Goal: Task Accomplishment & Management: Manage account settings

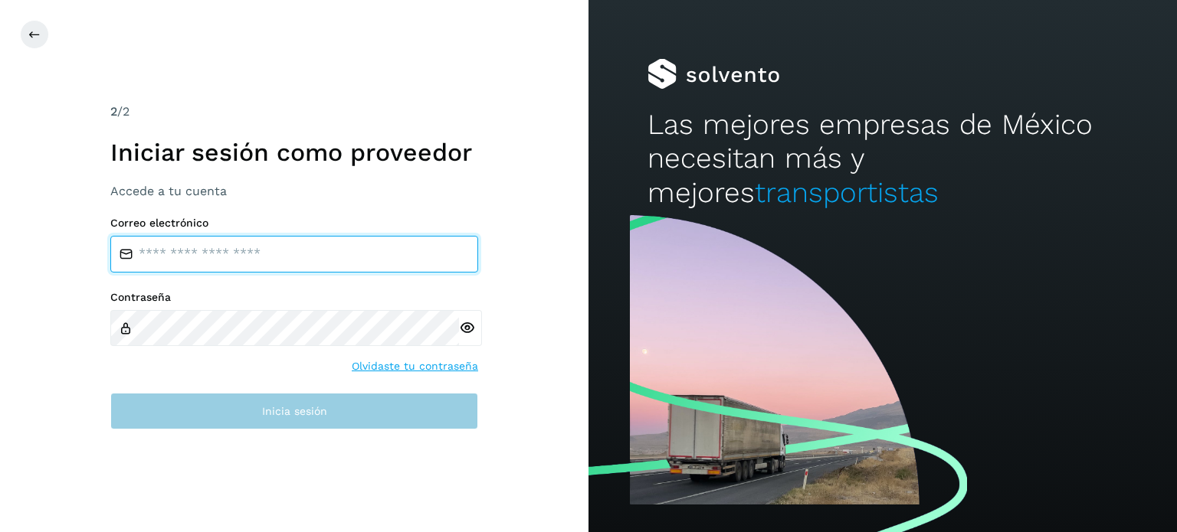
type input "**********"
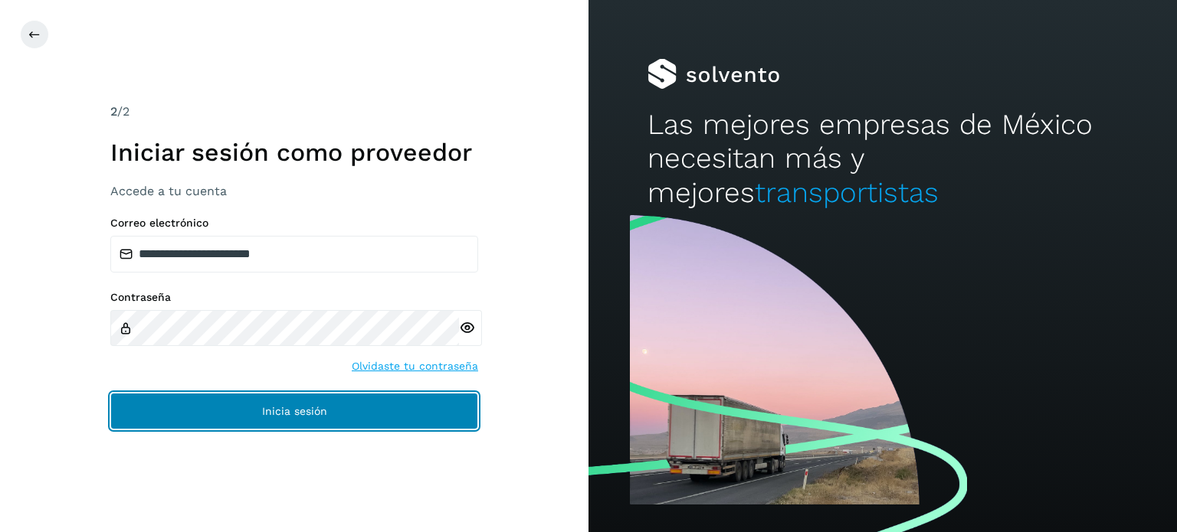
click at [309, 406] on span "Inicia sesión" at bounding box center [294, 411] width 65 height 11
click at [239, 419] on button "Inicia sesión" at bounding box center [294, 411] width 368 height 37
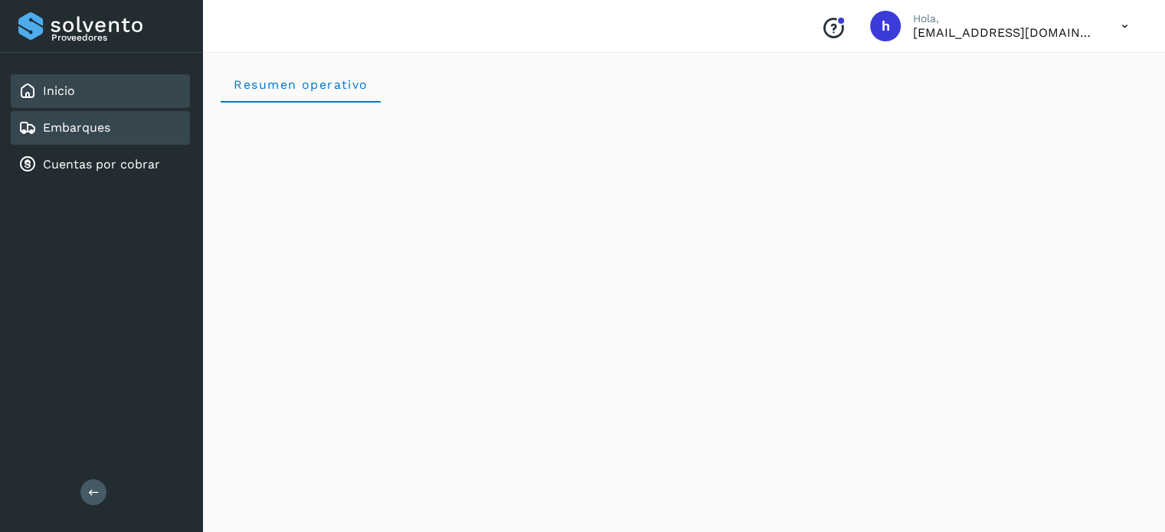
click at [74, 119] on div "Embarques" at bounding box center [64, 128] width 92 height 18
